Goal: Task Accomplishment & Management: Use online tool/utility

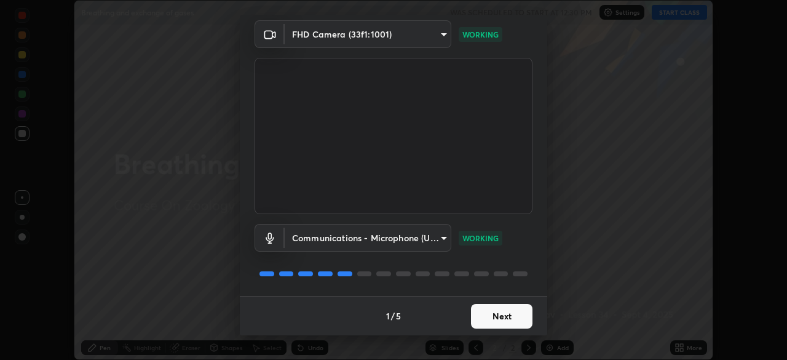
scroll to position [43, 0]
click at [498, 320] on button "Next" at bounding box center [501, 316] width 61 height 25
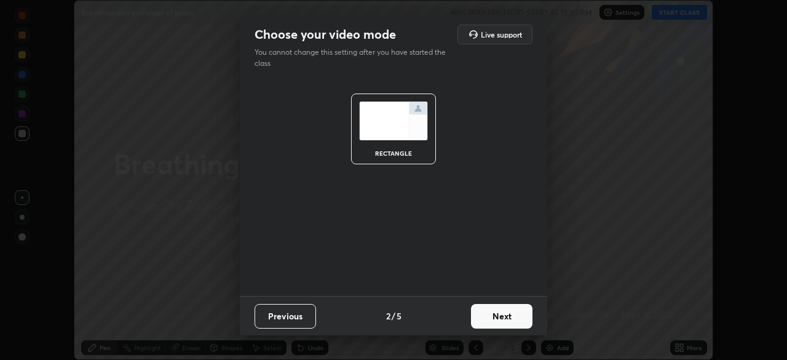
click at [502, 319] on button "Next" at bounding box center [501, 316] width 61 height 25
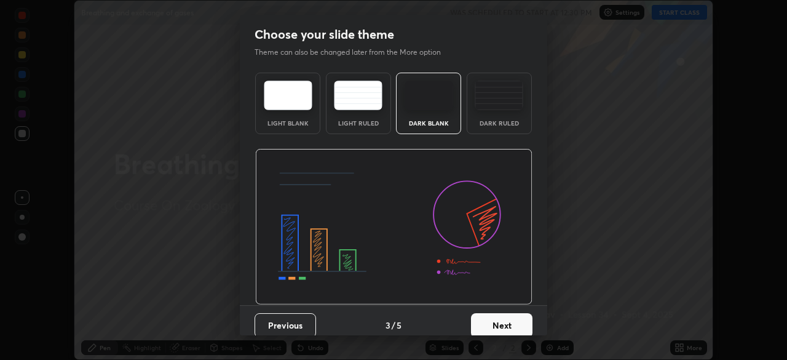
click at [515, 320] on button "Next" at bounding box center [501, 325] width 61 height 25
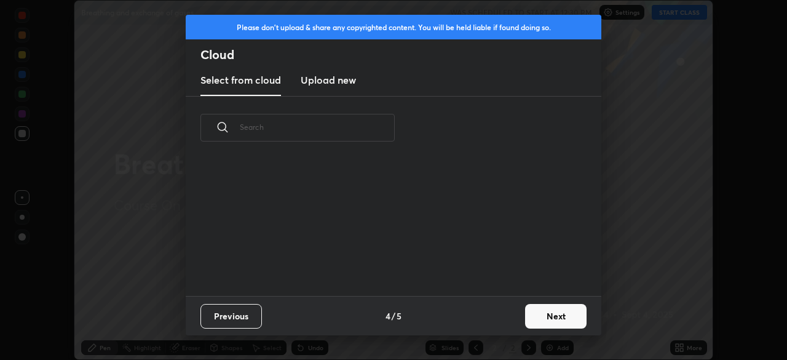
click at [535, 318] on button "Next" at bounding box center [555, 316] width 61 height 25
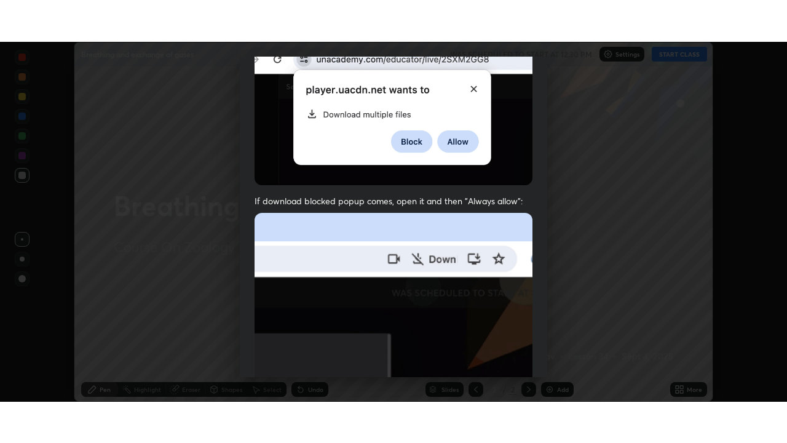
scroll to position [294, 0]
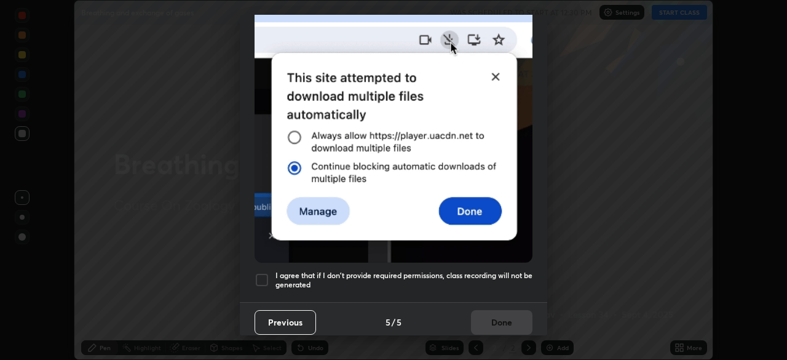
click at [262, 275] on div at bounding box center [261, 279] width 15 height 15
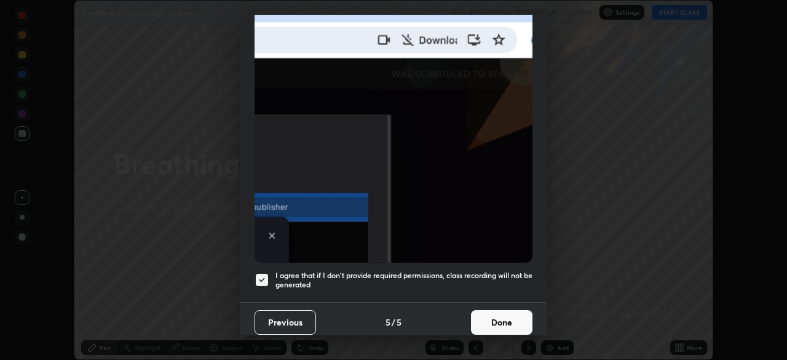
click at [497, 312] on button "Done" at bounding box center [501, 322] width 61 height 25
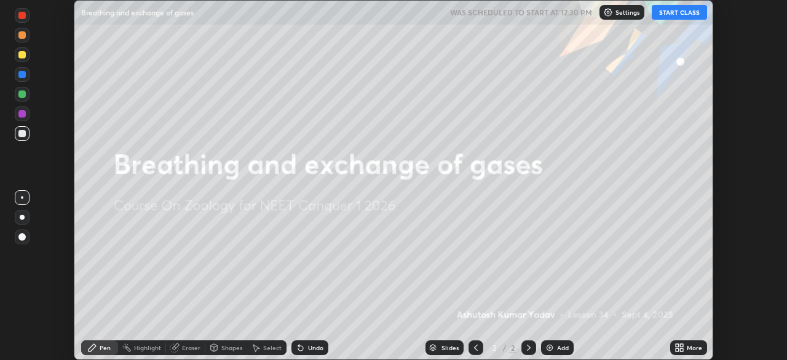
click at [557, 350] on div "Add" at bounding box center [563, 347] width 12 height 6
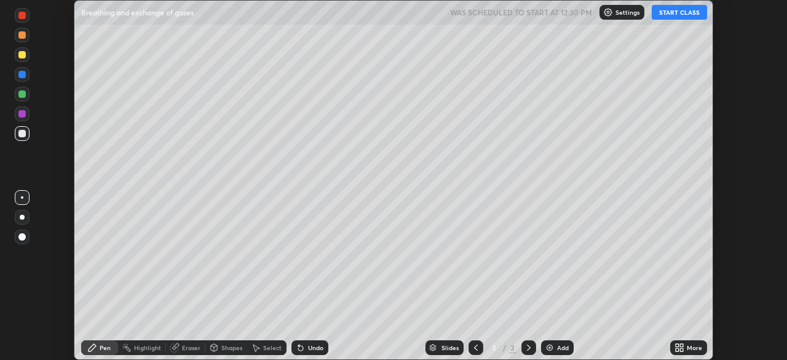
click at [681, 348] on icon at bounding box center [681, 349] width 3 height 3
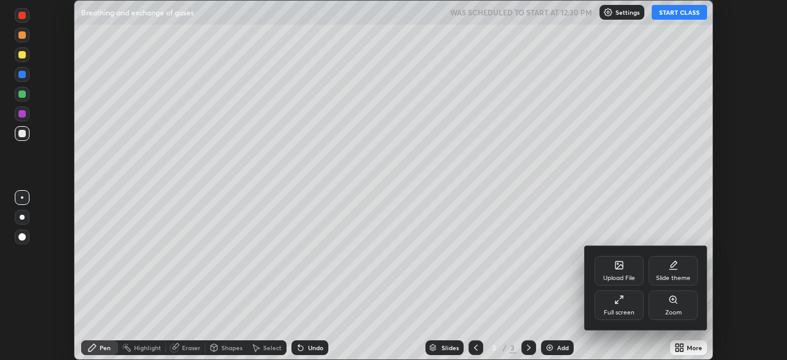
click at [624, 311] on div "Full screen" at bounding box center [619, 312] width 31 height 6
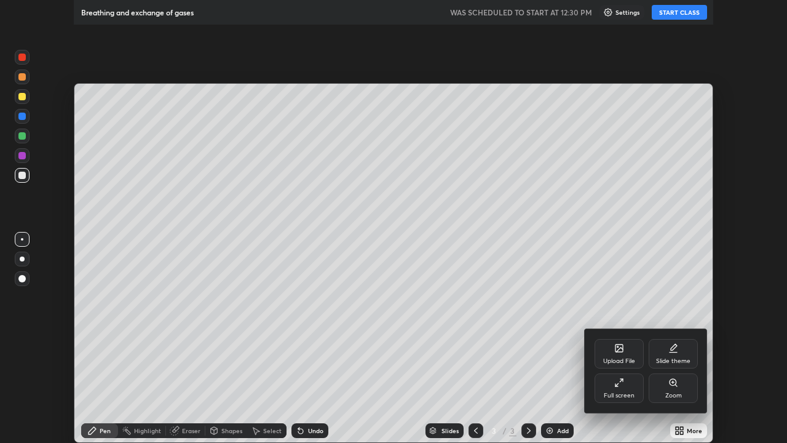
scroll to position [443, 787]
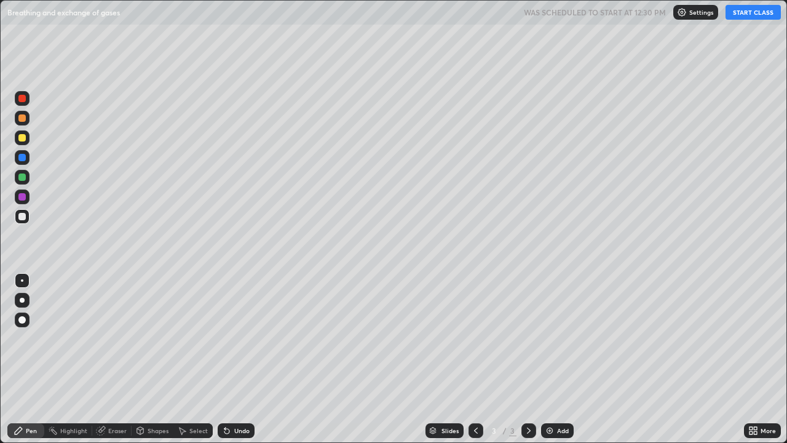
click at [743, 12] on button "START CLASS" at bounding box center [752, 12] width 55 height 15
click at [26, 320] on div at bounding box center [22, 319] width 15 height 15
click at [29, 359] on div "Pen" at bounding box center [31, 430] width 11 height 6
click at [28, 322] on div at bounding box center [22, 319] width 15 height 15
click at [25, 141] on div at bounding box center [22, 137] width 15 height 15
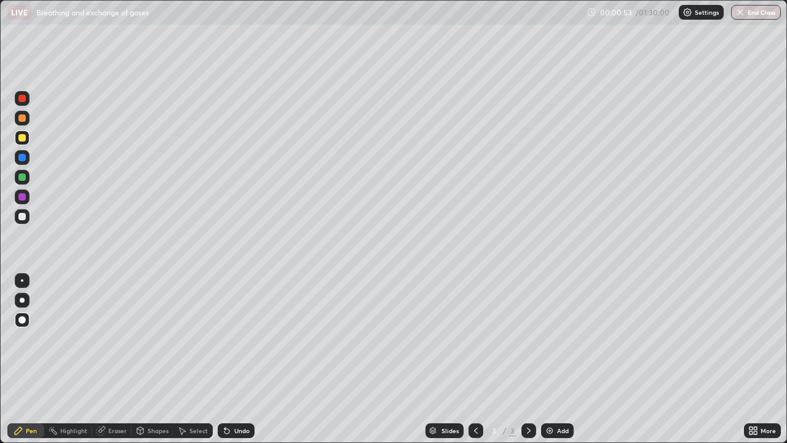
click at [36, 359] on div "Pen" at bounding box center [31, 430] width 11 height 6
click at [27, 359] on div "Pen" at bounding box center [31, 430] width 11 height 6
click at [23, 219] on div at bounding box center [21, 216] width 7 height 7
click at [232, 359] on div "Undo" at bounding box center [236, 430] width 37 height 15
click at [25, 197] on div at bounding box center [21, 196] width 7 height 7
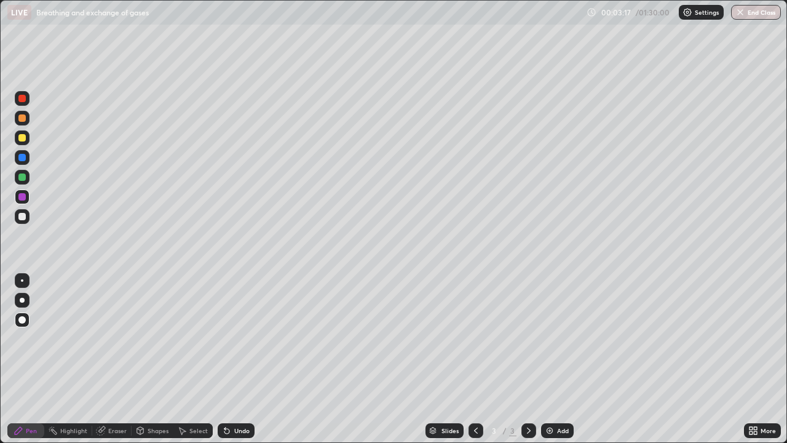
click at [149, 359] on div "Shapes" at bounding box center [158, 430] width 21 height 6
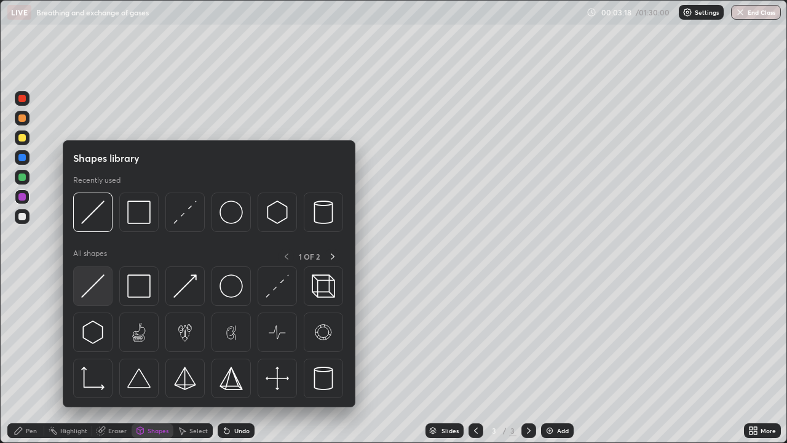
click at [98, 297] on img at bounding box center [92, 285] width 23 height 23
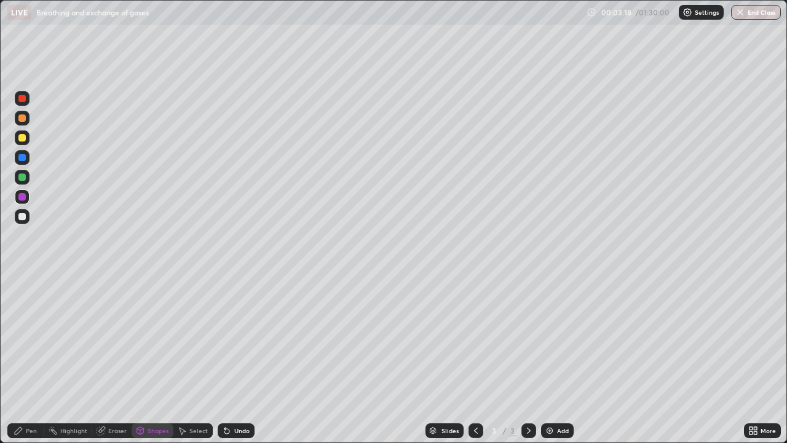
click at [26, 218] on div at bounding box center [22, 216] width 15 height 15
click at [30, 359] on div "Pen" at bounding box center [25, 430] width 37 height 15
click at [22, 178] on div at bounding box center [21, 176] width 7 height 7
click at [22, 217] on div at bounding box center [21, 216] width 7 height 7
click at [25, 139] on div at bounding box center [21, 137] width 7 height 7
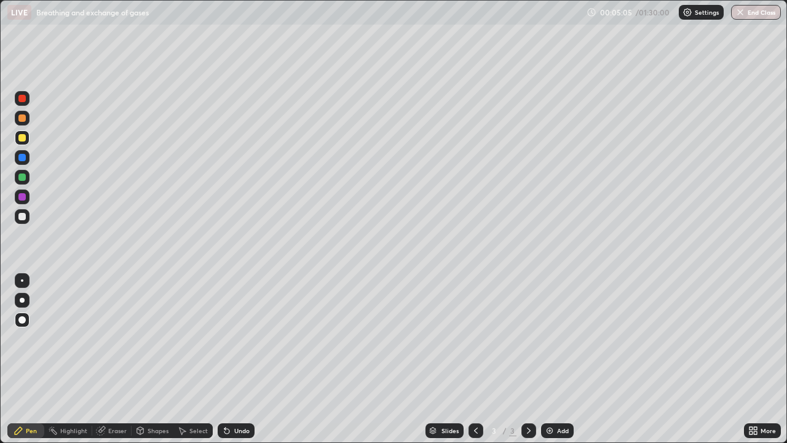
click at [25, 179] on div at bounding box center [21, 176] width 7 height 7
click at [20, 197] on div at bounding box center [21, 196] width 7 height 7
click at [23, 216] on div at bounding box center [21, 216] width 7 height 7
click at [25, 144] on div at bounding box center [22, 137] width 15 height 15
click at [23, 200] on div at bounding box center [21, 196] width 7 height 7
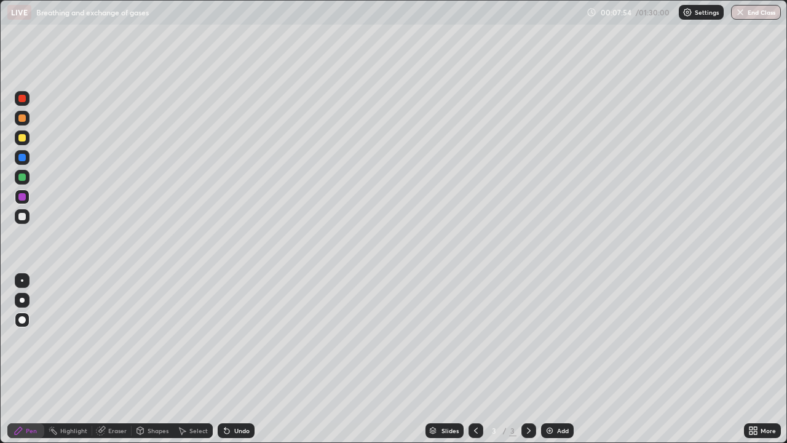
click at [22, 217] on div at bounding box center [21, 216] width 7 height 7
click at [22, 137] on div at bounding box center [21, 137] width 7 height 7
click at [22, 119] on div at bounding box center [21, 117] width 7 height 7
click at [23, 103] on div at bounding box center [22, 98] width 15 height 15
click at [22, 300] on div at bounding box center [22, 299] width 5 height 5
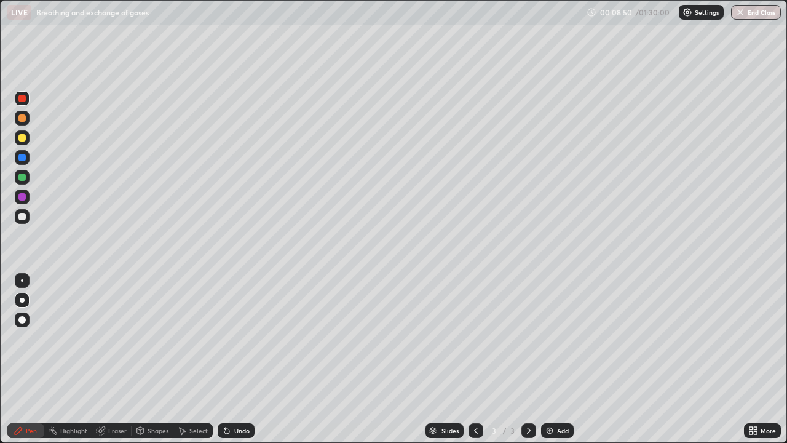
click at [23, 197] on div at bounding box center [21, 196] width 7 height 7
click at [25, 223] on div at bounding box center [22, 216] width 15 height 15
click at [246, 359] on div "Undo" at bounding box center [236, 430] width 37 height 15
click at [245, 359] on div "Undo" at bounding box center [236, 430] width 37 height 15
click at [22, 158] on div at bounding box center [21, 157] width 7 height 7
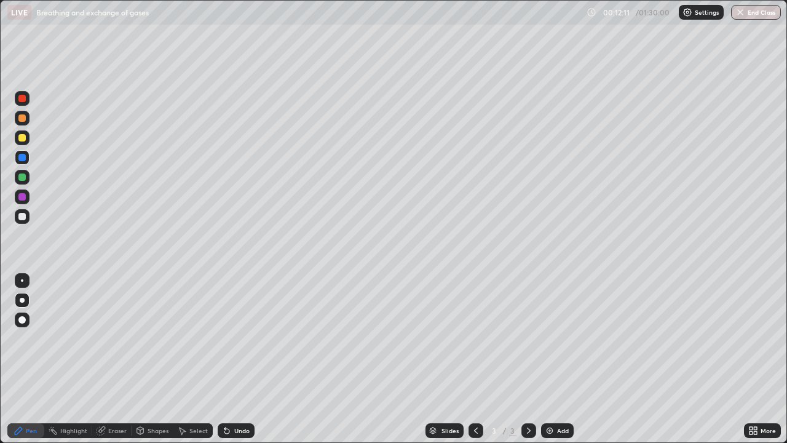
click at [557, 359] on div "Add" at bounding box center [563, 430] width 12 height 6
click at [23, 322] on div at bounding box center [21, 319] width 7 height 7
click at [30, 359] on div "Pen" at bounding box center [25, 430] width 37 height 15
click at [26, 216] on div at bounding box center [22, 216] width 15 height 15
click at [154, 359] on div "Shapes" at bounding box center [158, 430] width 21 height 6
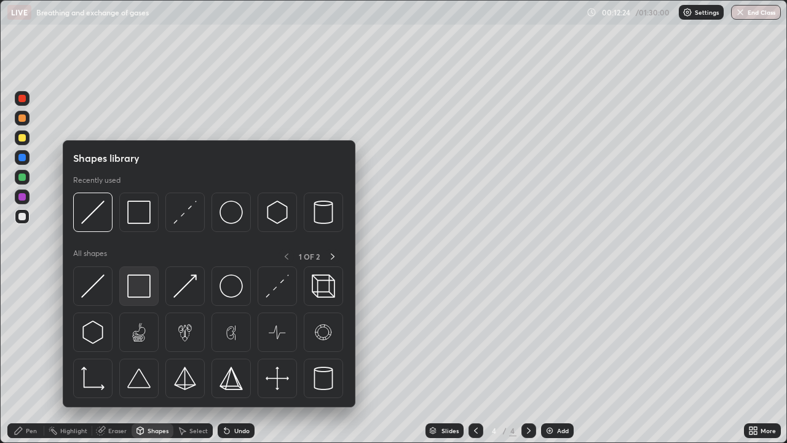
click at [142, 289] on img at bounding box center [138, 285] width 23 height 23
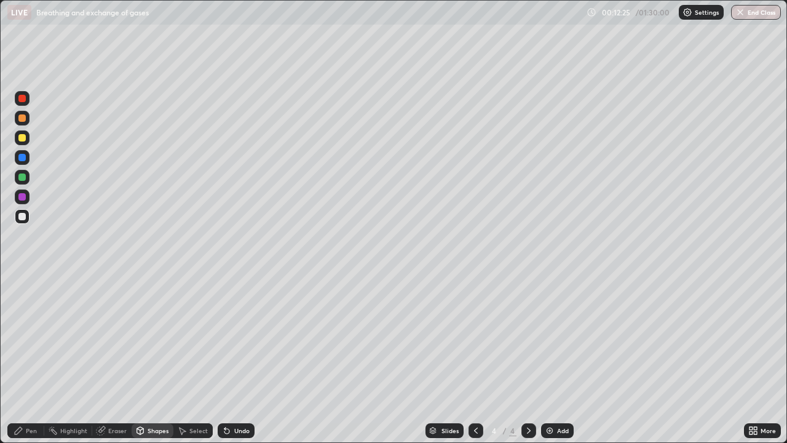
click at [22, 180] on div at bounding box center [21, 176] width 7 height 7
click at [31, 359] on div "Pen" at bounding box center [31, 430] width 11 height 6
click at [22, 216] on div at bounding box center [21, 216] width 7 height 7
click at [25, 197] on div at bounding box center [21, 196] width 7 height 7
click at [23, 216] on div at bounding box center [21, 216] width 7 height 7
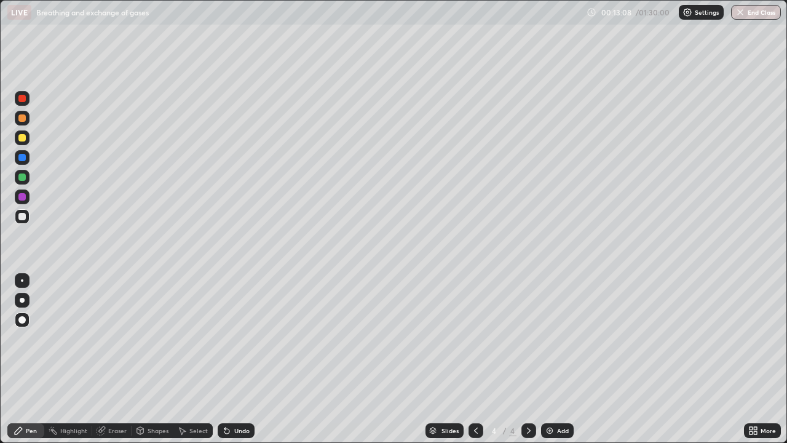
click at [242, 359] on div "Undo" at bounding box center [241, 430] width 15 height 6
click at [22, 160] on div at bounding box center [21, 157] width 7 height 7
click at [25, 218] on div at bounding box center [21, 216] width 7 height 7
click at [21, 177] on div at bounding box center [21, 176] width 7 height 7
click at [20, 141] on div at bounding box center [21, 137] width 7 height 7
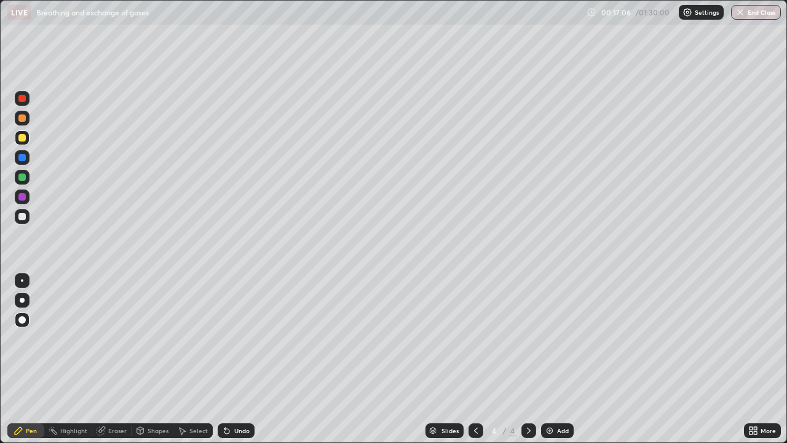
click at [22, 99] on div at bounding box center [21, 98] width 7 height 7
click at [242, 359] on div "Undo" at bounding box center [241, 430] width 15 height 6
click at [22, 300] on div at bounding box center [22, 299] width 5 height 5
click at [28, 160] on div at bounding box center [22, 157] width 15 height 15
click at [23, 139] on div at bounding box center [21, 137] width 7 height 7
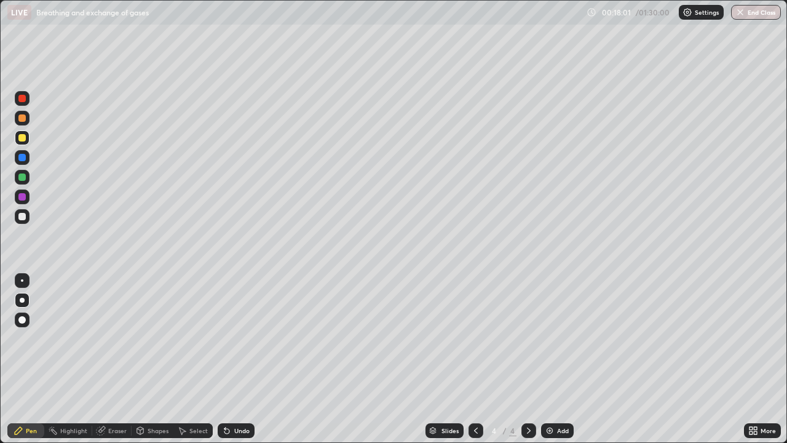
click at [23, 99] on div at bounding box center [21, 98] width 7 height 7
click at [240, 359] on div "Undo" at bounding box center [241, 430] width 15 height 6
click at [23, 217] on div at bounding box center [21, 216] width 7 height 7
click at [26, 125] on div at bounding box center [22, 118] width 15 height 15
click at [22, 217] on div at bounding box center [21, 216] width 7 height 7
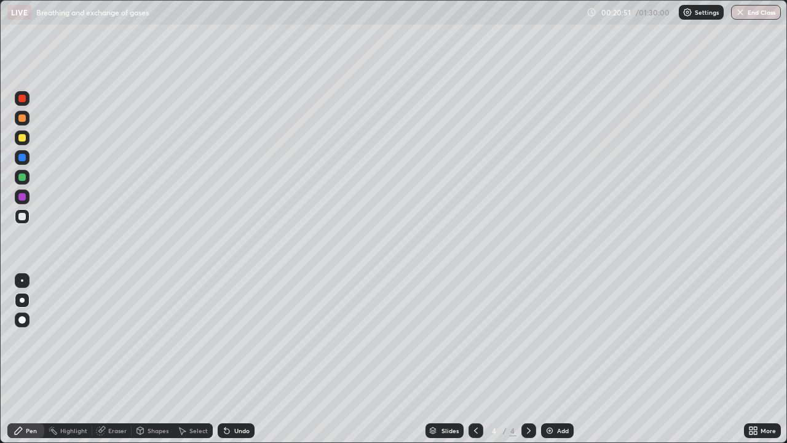
click at [26, 325] on div at bounding box center [22, 319] width 15 height 15
click at [23, 143] on div at bounding box center [22, 137] width 15 height 15
click at [26, 221] on div at bounding box center [22, 216] width 15 height 15
click at [22, 320] on div at bounding box center [21, 319] width 7 height 7
click at [30, 359] on div "Pen" at bounding box center [31, 430] width 11 height 6
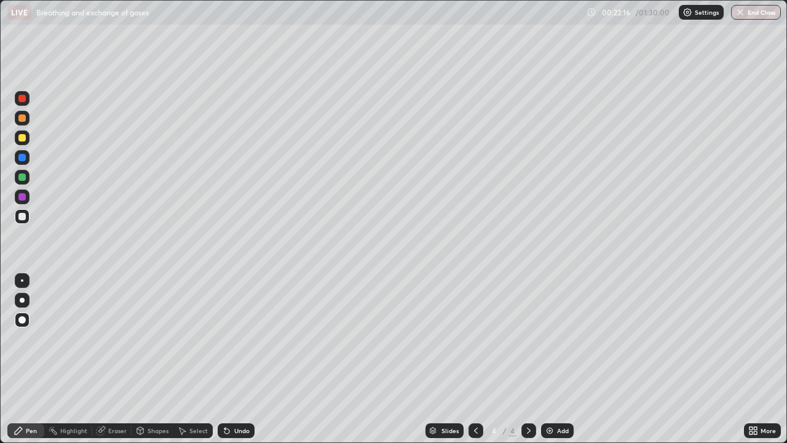
click at [232, 359] on div "Undo" at bounding box center [236, 430] width 37 height 15
click at [557, 359] on div "Add" at bounding box center [563, 430] width 12 height 6
click at [22, 139] on div at bounding box center [21, 137] width 7 height 7
click at [23, 326] on div at bounding box center [22, 319] width 15 height 15
click at [152, 359] on div "Shapes" at bounding box center [158, 430] width 21 height 6
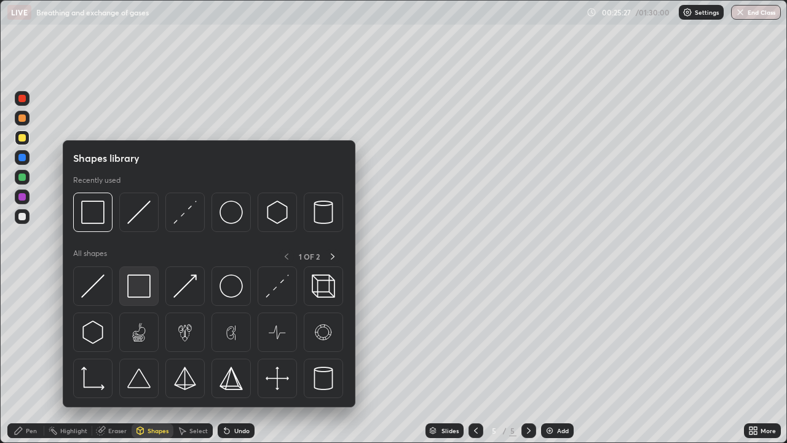
click at [143, 290] on img at bounding box center [138, 285] width 23 height 23
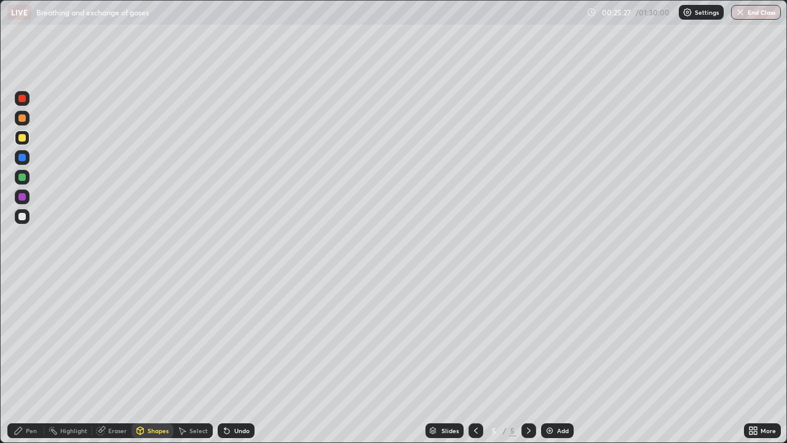
click at [23, 218] on div at bounding box center [21, 216] width 7 height 7
click at [234, 359] on div "Undo" at bounding box center [241, 430] width 15 height 6
click at [28, 359] on div "Pen" at bounding box center [31, 430] width 11 height 6
click at [23, 141] on div at bounding box center [21, 137] width 7 height 7
click at [158, 359] on div "Shapes" at bounding box center [153, 430] width 42 height 15
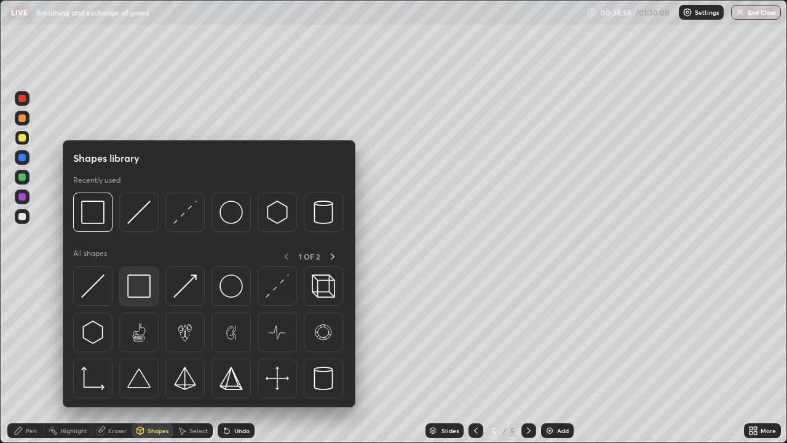
click at [144, 291] on img at bounding box center [138, 285] width 23 height 23
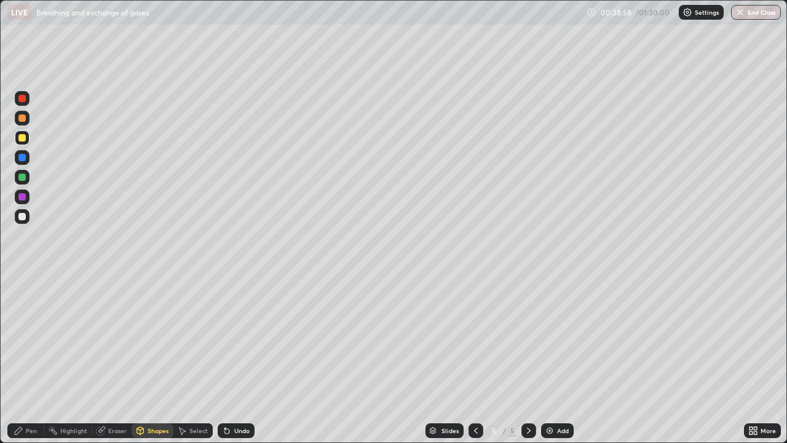
click at [21, 217] on div at bounding box center [21, 216] width 7 height 7
click at [37, 359] on div "Pen" at bounding box center [25, 430] width 37 height 15
click at [20, 124] on div at bounding box center [22, 118] width 15 height 15
click at [22, 222] on div at bounding box center [22, 216] width 15 height 15
click at [246, 359] on div "Undo" at bounding box center [241, 430] width 15 height 6
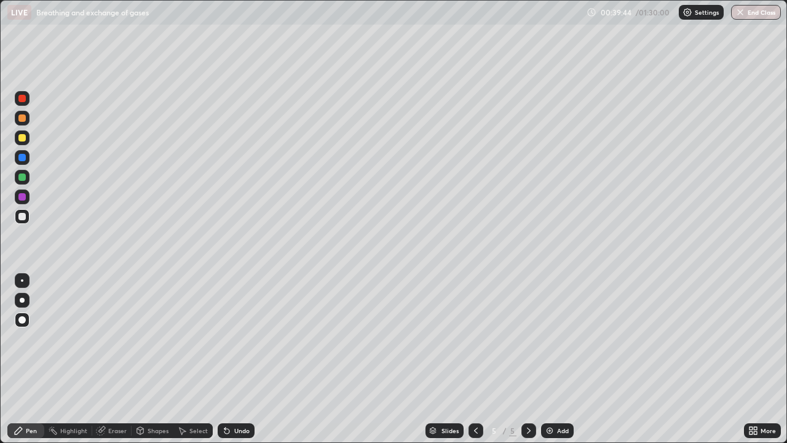
click at [22, 178] on div at bounding box center [21, 176] width 7 height 7
click at [248, 359] on div "Undo" at bounding box center [236, 430] width 37 height 15
click at [246, 359] on div "Undo" at bounding box center [241, 430] width 15 height 6
click at [154, 359] on div "Shapes" at bounding box center [153, 430] width 42 height 15
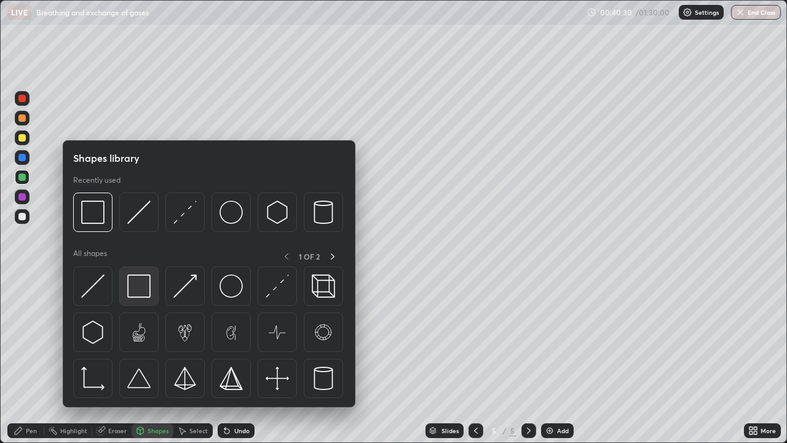
click at [137, 296] on img at bounding box center [138, 285] width 23 height 23
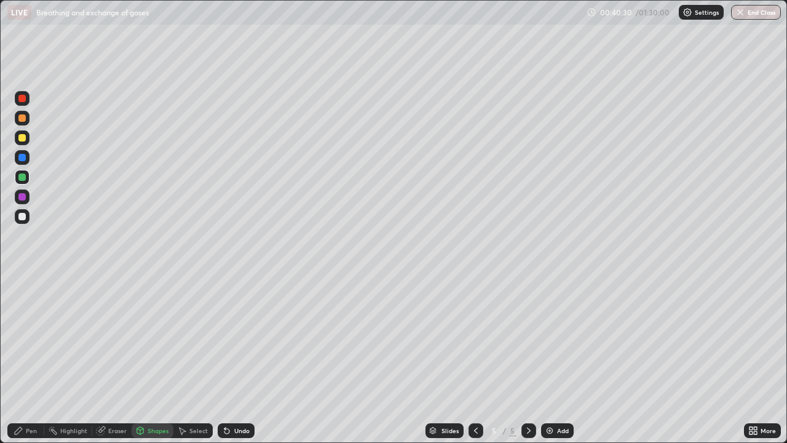
click at [22, 217] on div at bounding box center [21, 216] width 7 height 7
click at [22, 197] on div at bounding box center [21, 196] width 7 height 7
click at [31, 359] on div "Pen" at bounding box center [31, 430] width 11 height 6
click at [23, 143] on div at bounding box center [22, 137] width 15 height 15
click at [249, 359] on div "Undo" at bounding box center [236, 430] width 37 height 15
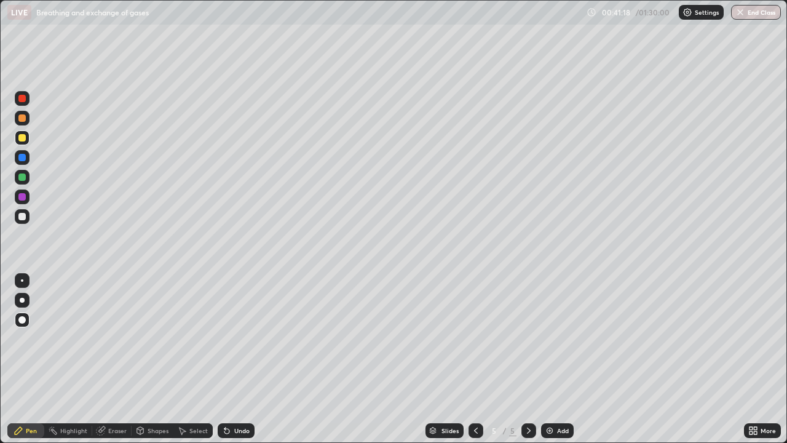
click at [247, 359] on div "Undo" at bounding box center [241, 430] width 15 height 6
click at [244, 359] on div "Undo" at bounding box center [241, 430] width 15 height 6
click at [438, 359] on div "Slides" at bounding box center [444, 430] width 38 height 15
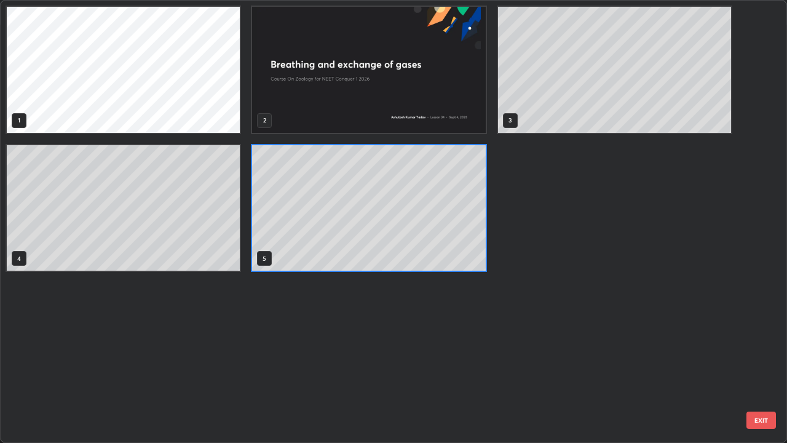
click at [442, 359] on div "1 2 3 4 5" at bounding box center [383, 221] width 764 height 441
click at [449, 359] on div "1 2 3 4 5" at bounding box center [383, 221] width 764 height 441
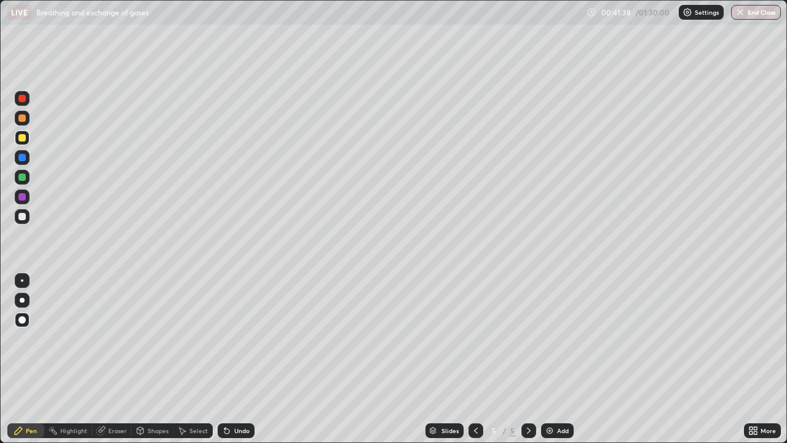
scroll to position [0, 0]
click at [458, 359] on div "Slides" at bounding box center [444, 430] width 38 height 15
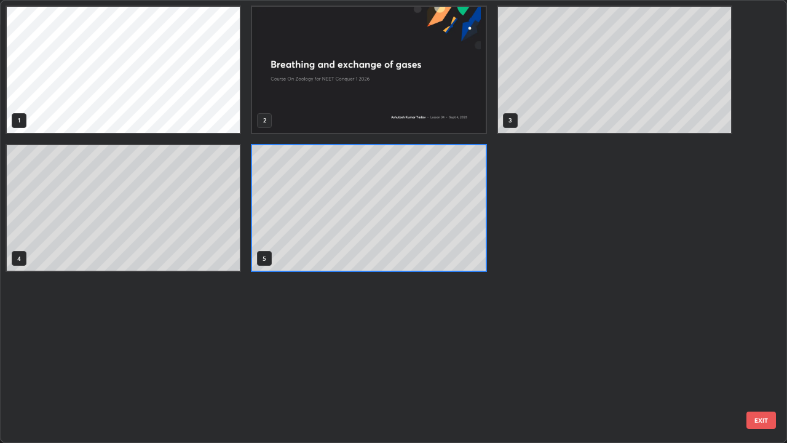
click at [468, 359] on div "1 2 3 4 5" at bounding box center [383, 221] width 764 height 441
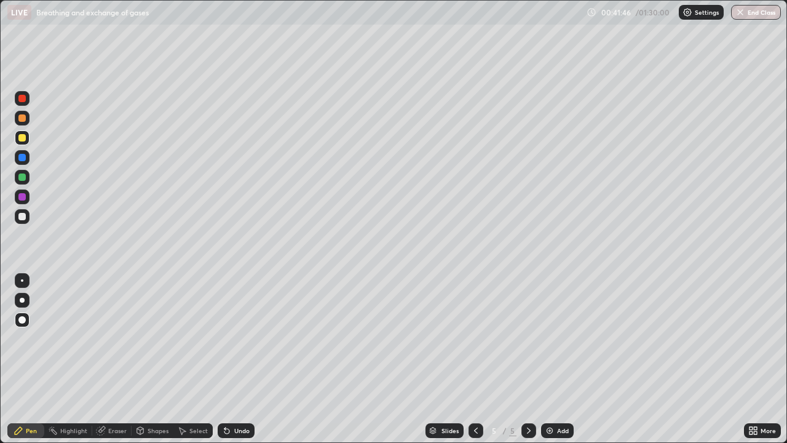
click at [111, 359] on div "Eraser" at bounding box center [117, 430] width 18 height 6
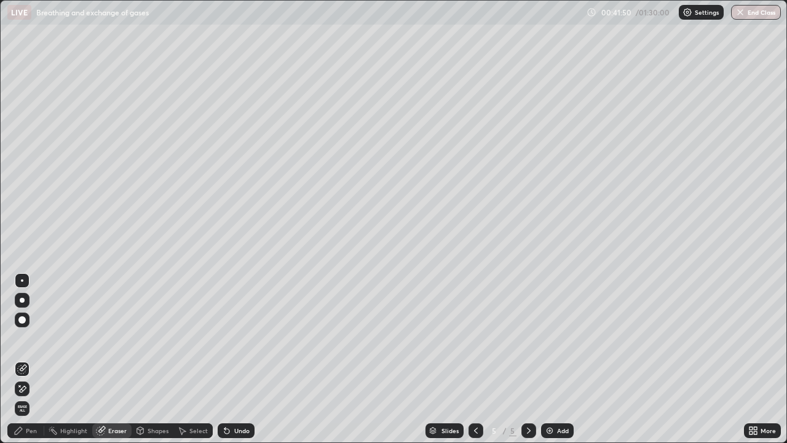
click at [32, 359] on div "Pen" at bounding box center [31, 430] width 11 height 6
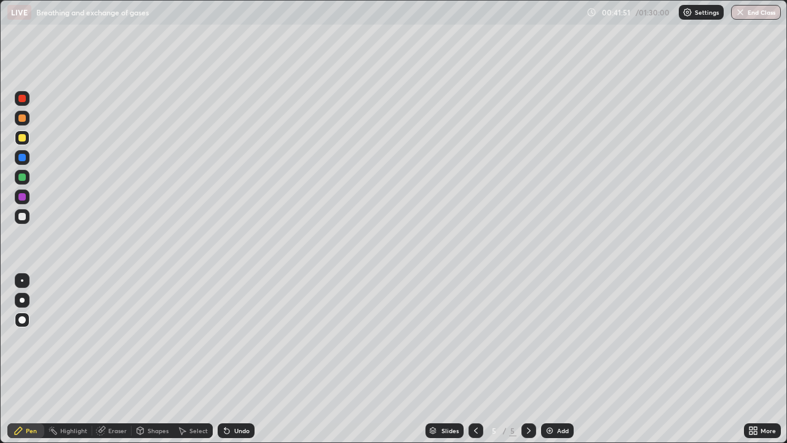
click at [25, 219] on div at bounding box center [22, 216] width 15 height 15
click at [560, 359] on div "Add" at bounding box center [563, 430] width 12 height 6
click at [25, 140] on div at bounding box center [21, 137] width 7 height 7
click at [148, 359] on div "Shapes" at bounding box center [158, 430] width 21 height 6
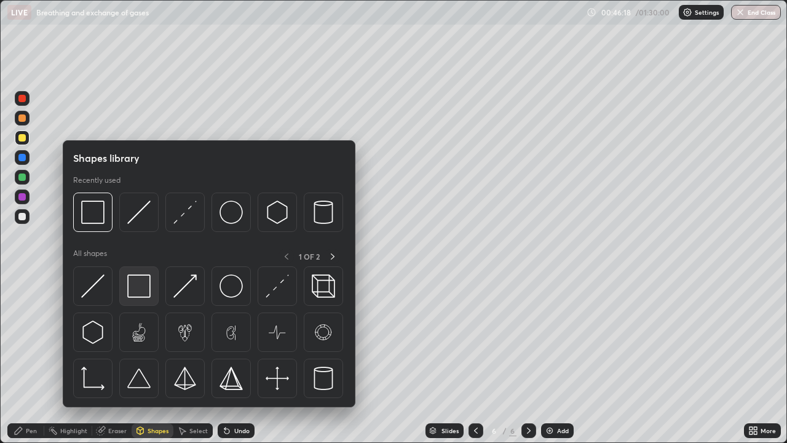
click at [138, 294] on img at bounding box center [138, 285] width 23 height 23
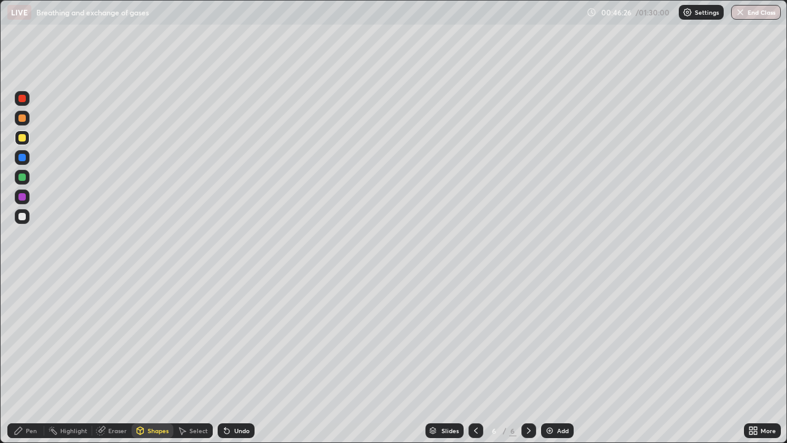
click at [151, 359] on div "Shapes" at bounding box center [158, 430] width 21 height 6
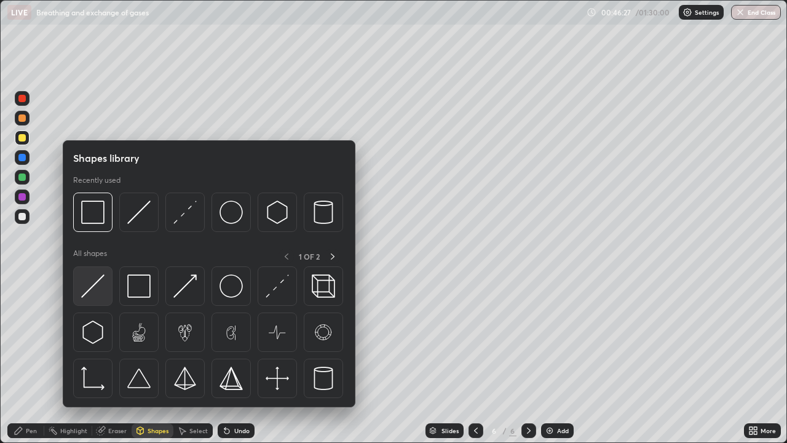
click at [97, 286] on img at bounding box center [92, 285] width 23 height 23
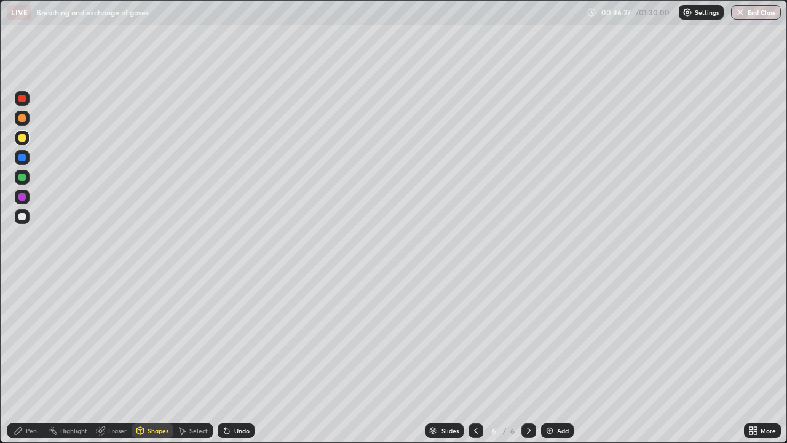
click at [23, 160] on div at bounding box center [21, 157] width 7 height 7
click at [245, 359] on div "Undo" at bounding box center [241, 430] width 15 height 6
click at [23, 215] on div at bounding box center [21, 216] width 7 height 7
click at [226, 359] on icon at bounding box center [227, 430] width 10 height 10
click at [225, 359] on icon at bounding box center [226, 430] width 5 height 5
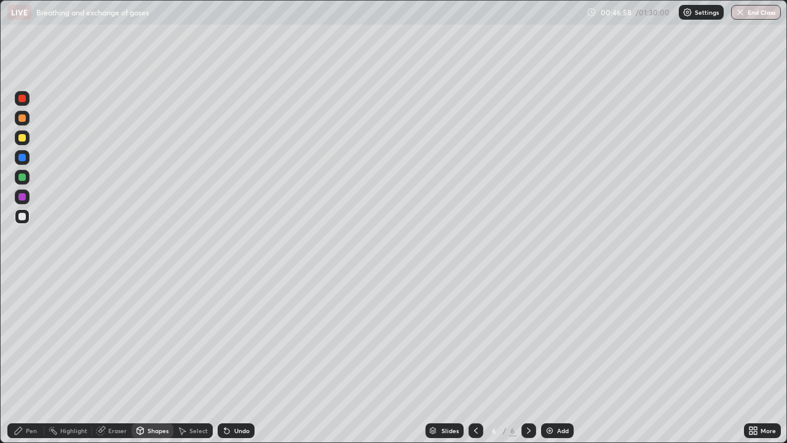
click at [29, 359] on div "Pen" at bounding box center [31, 430] width 11 height 6
click at [25, 141] on div at bounding box center [22, 137] width 15 height 15
click at [23, 216] on div at bounding box center [21, 216] width 7 height 7
click at [26, 198] on div at bounding box center [22, 196] width 15 height 15
click at [25, 144] on div at bounding box center [22, 137] width 15 height 15
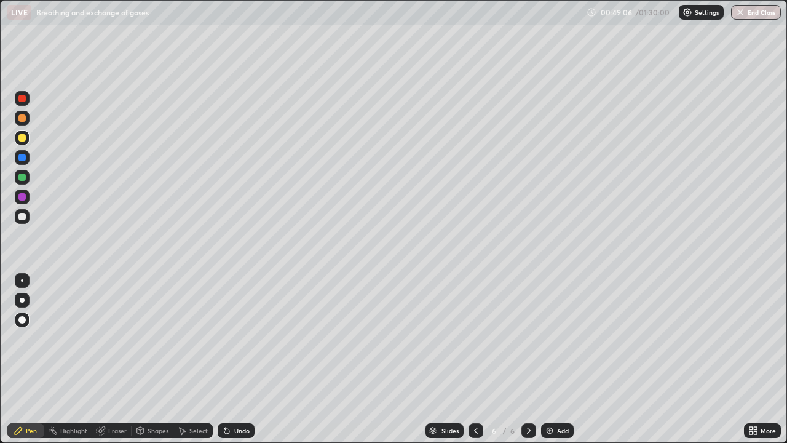
click at [22, 143] on div at bounding box center [22, 137] width 15 height 15
click at [241, 359] on div "Undo" at bounding box center [236, 430] width 37 height 15
click at [23, 178] on div at bounding box center [21, 176] width 7 height 7
click at [23, 216] on div at bounding box center [21, 216] width 7 height 7
click at [557, 359] on div "Add" at bounding box center [563, 430] width 12 height 6
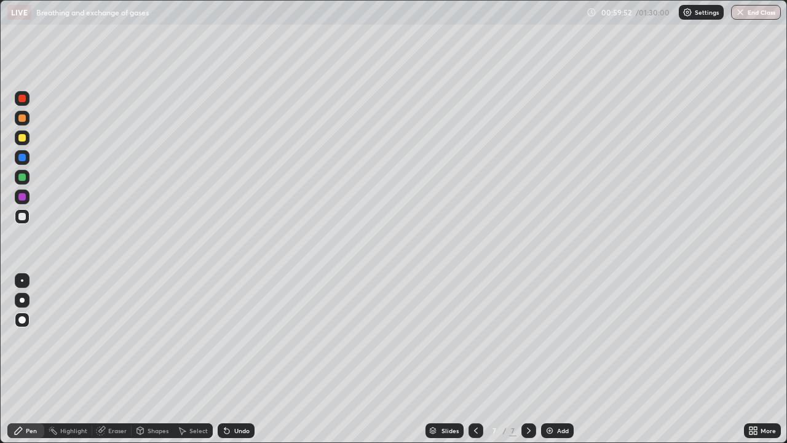
click at [20, 137] on div at bounding box center [21, 137] width 7 height 7
click at [36, 359] on div "Pen" at bounding box center [31, 430] width 11 height 6
click at [143, 359] on icon at bounding box center [140, 430] width 10 height 10
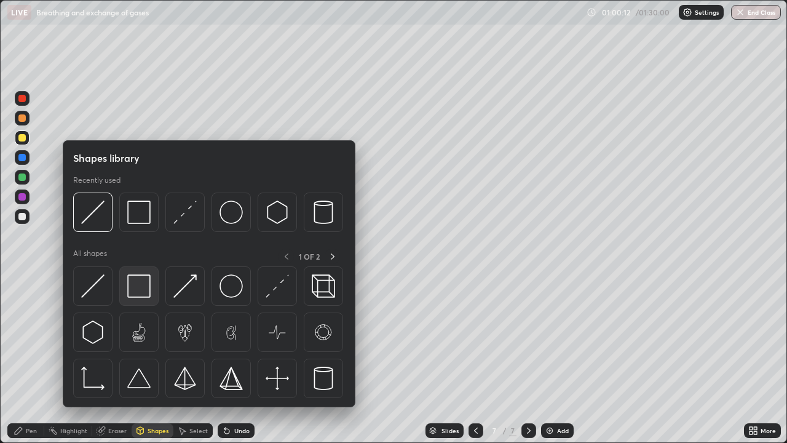
click at [136, 293] on img at bounding box center [138, 285] width 23 height 23
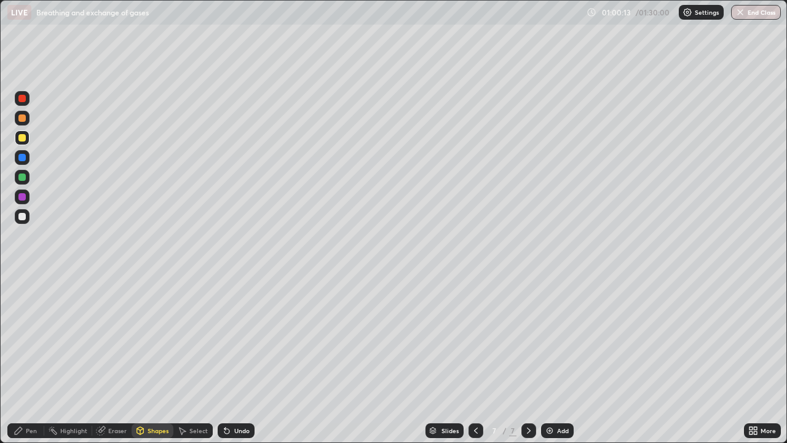
click at [22, 217] on div at bounding box center [21, 216] width 7 height 7
click at [21, 218] on div at bounding box center [21, 216] width 7 height 7
click at [33, 359] on div "Pen" at bounding box center [31, 430] width 11 height 6
click at [22, 139] on div at bounding box center [21, 137] width 7 height 7
click at [25, 222] on div at bounding box center [22, 216] width 15 height 15
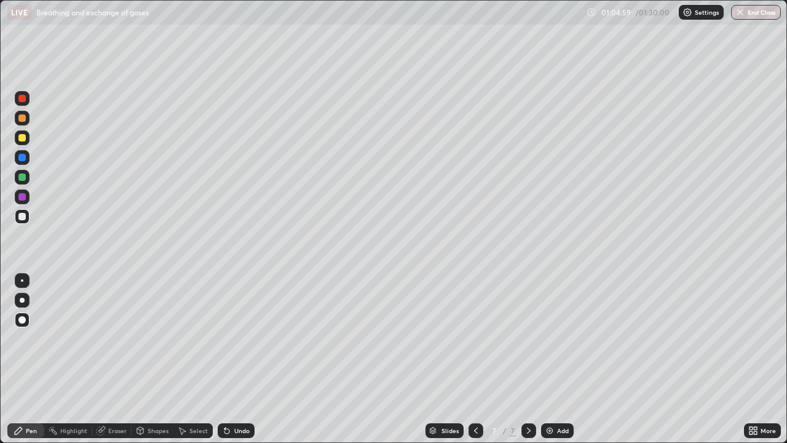
click at [22, 138] on div at bounding box center [21, 137] width 7 height 7
click at [34, 359] on div "Pen" at bounding box center [31, 430] width 11 height 6
click at [234, 359] on div "Undo" at bounding box center [236, 430] width 37 height 15
click at [232, 359] on div "Undo" at bounding box center [236, 430] width 37 height 15
click at [234, 359] on div "Undo" at bounding box center [236, 430] width 37 height 15
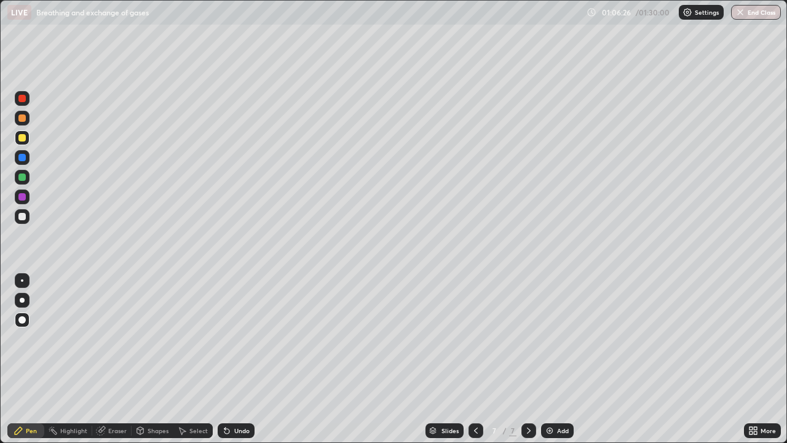
click at [240, 359] on div "Undo" at bounding box center [241, 430] width 15 height 6
click at [243, 359] on div "Undo" at bounding box center [241, 430] width 15 height 6
click at [244, 359] on div "Undo" at bounding box center [241, 430] width 15 height 6
click at [245, 359] on div "Undo" at bounding box center [241, 430] width 15 height 6
click at [244, 359] on div "Undo" at bounding box center [241, 430] width 15 height 6
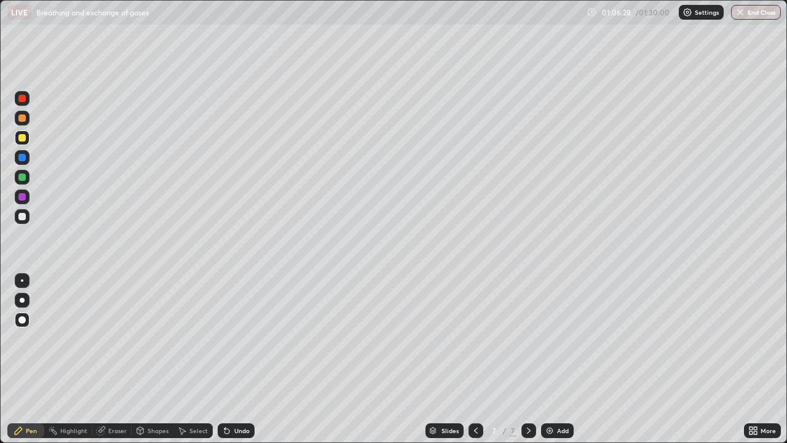
click at [245, 359] on div "Undo" at bounding box center [241, 430] width 15 height 6
click at [230, 359] on div "Undo" at bounding box center [236, 430] width 37 height 15
click at [25, 141] on div at bounding box center [21, 137] width 7 height 7
click at [23, 217] on div at bounding box center [21, 216] width 7 height 7
click at [252, 359] on div "Undo" at bounding box center [236, 430] width 37 height 15
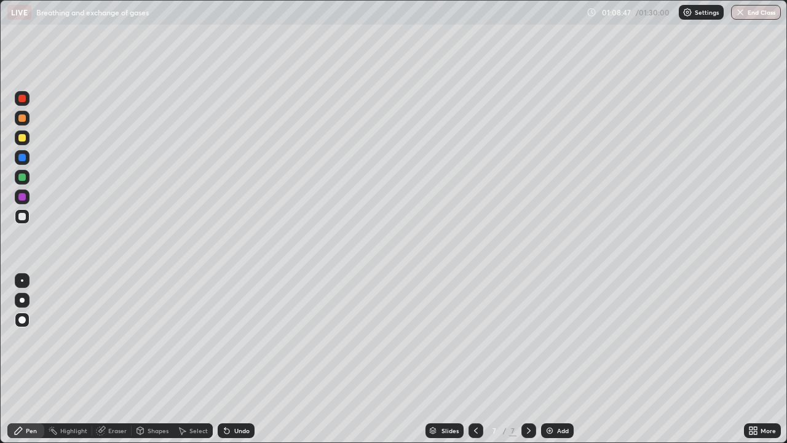
click at [250, 359] on div "Undo" at bounding box center [236, 430] width 37 height 15
click at [559, 359] on div "Add" at bounding box center [563, 430] width 12 height 6
click at [21, 140] on div at bounding box center [21, 137] width 7 height 7
click at [34, 359] on div "Pen" at bounding box center [31, 430] width 11 height 6
click at [22, 120] on div at bounding box center [21, 117] width 7 height 7
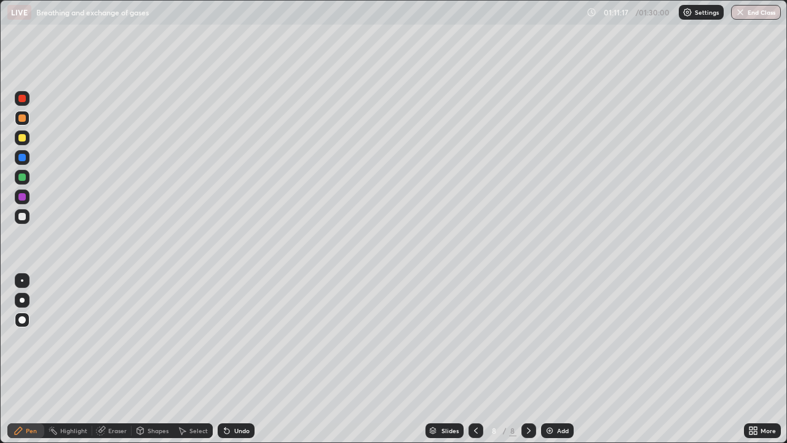
click at [28, 318] on div at bounding box center [22, 319] width 15 height 15
click at [25, 219] on div at bounding box center [21, 216] width 7 height 7
click at [23, 139] on div at bounding box center [21, 137] width 7 height 7
click at [22, 119] on div at bounding box center [21, 117] width 7 height 7
click at [22, 144] on div at bounding box center [22, 137] width 15 height 15
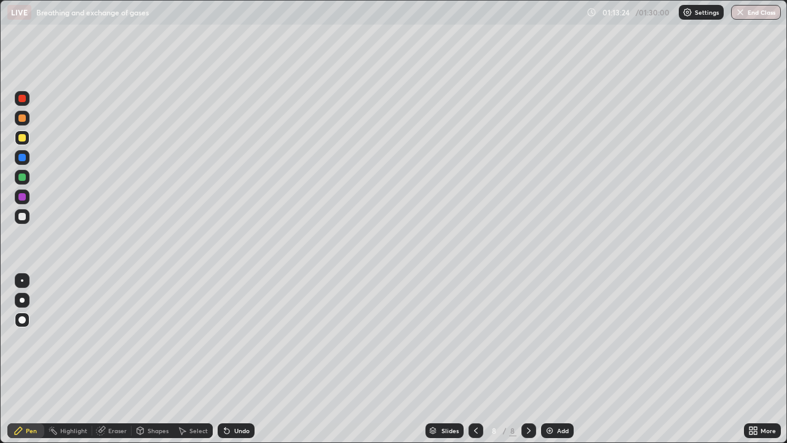
click at [249, 359] on div "Undo" at bounding box center [236, 430] width 37 height 15
click at [246, 359] on div "Undo" at bounding box center [241, 430] width 15 height 6
click at [250, 359] on div "Undo" at bounding box center [236, 430] width 37 height 15
click at [25, 218] on div at bounding box center [21, 216] width 7 height 7
click at [22, 139] on div at bounding box center [21, 137] width 7 height 7
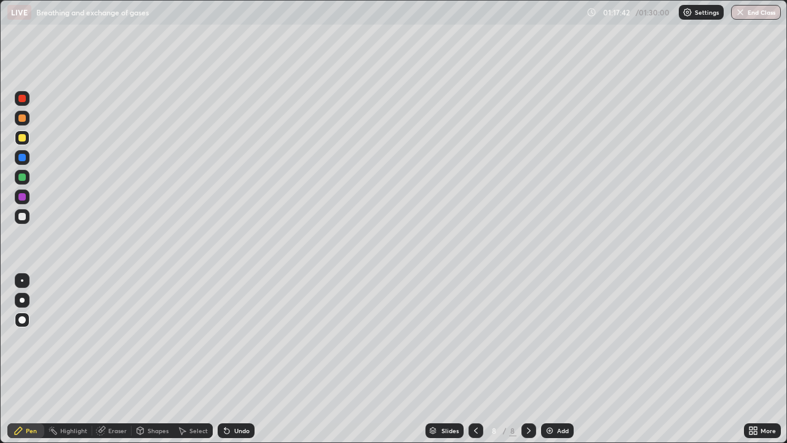
click at [22, 219] on div at bounding box center [21, 216] width 7 height 7
click at [22, 138] on div at bounding box center [21, 137] width 7 height 7
click at [22, 217] on div at bounding box center [21, 216] width 7 height 7
click at [752, 12] on button "End Class" at bounding box center [756, 12] width 50 height 15
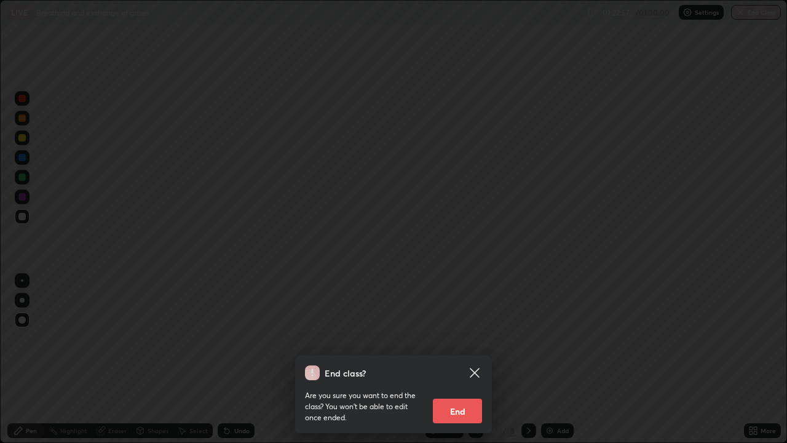
click at [462, 359] on button "End" at bounding box center [457, 410] width 49 height 25
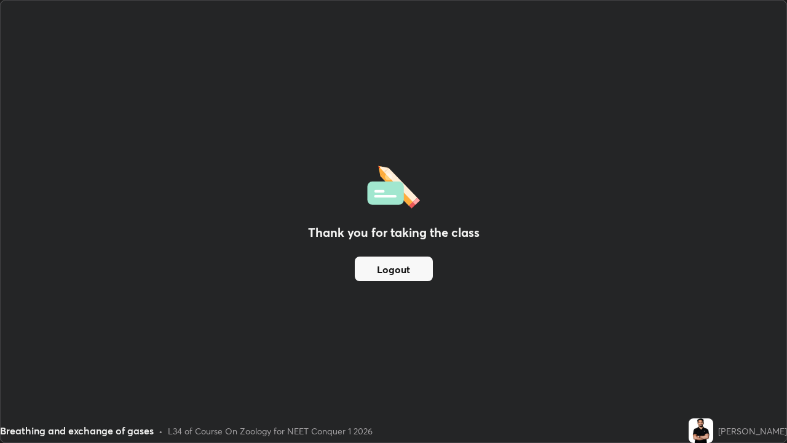
click at [417, 277] on button "Logout" at bounding box center [394, 268] width 78 height 25
